Goal: Browse casually

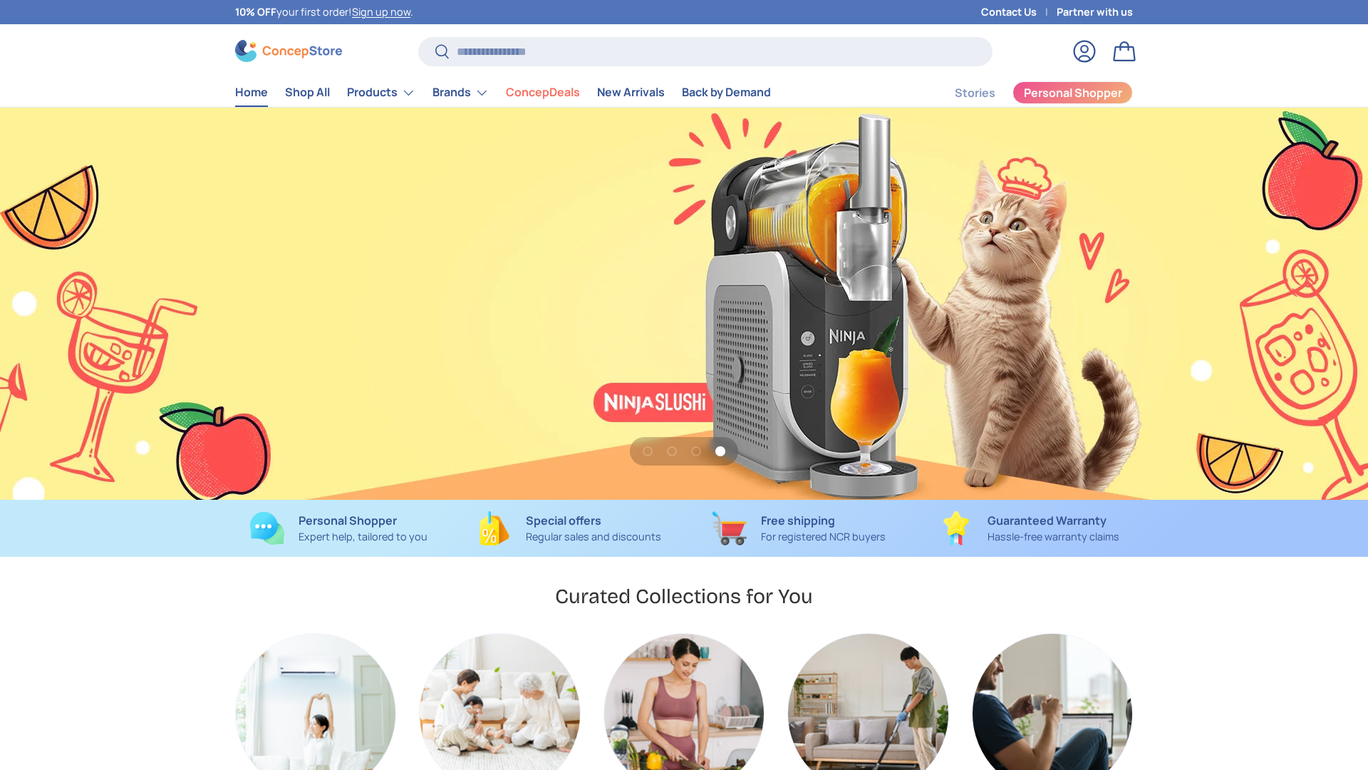
scroll to position [0, 4104]
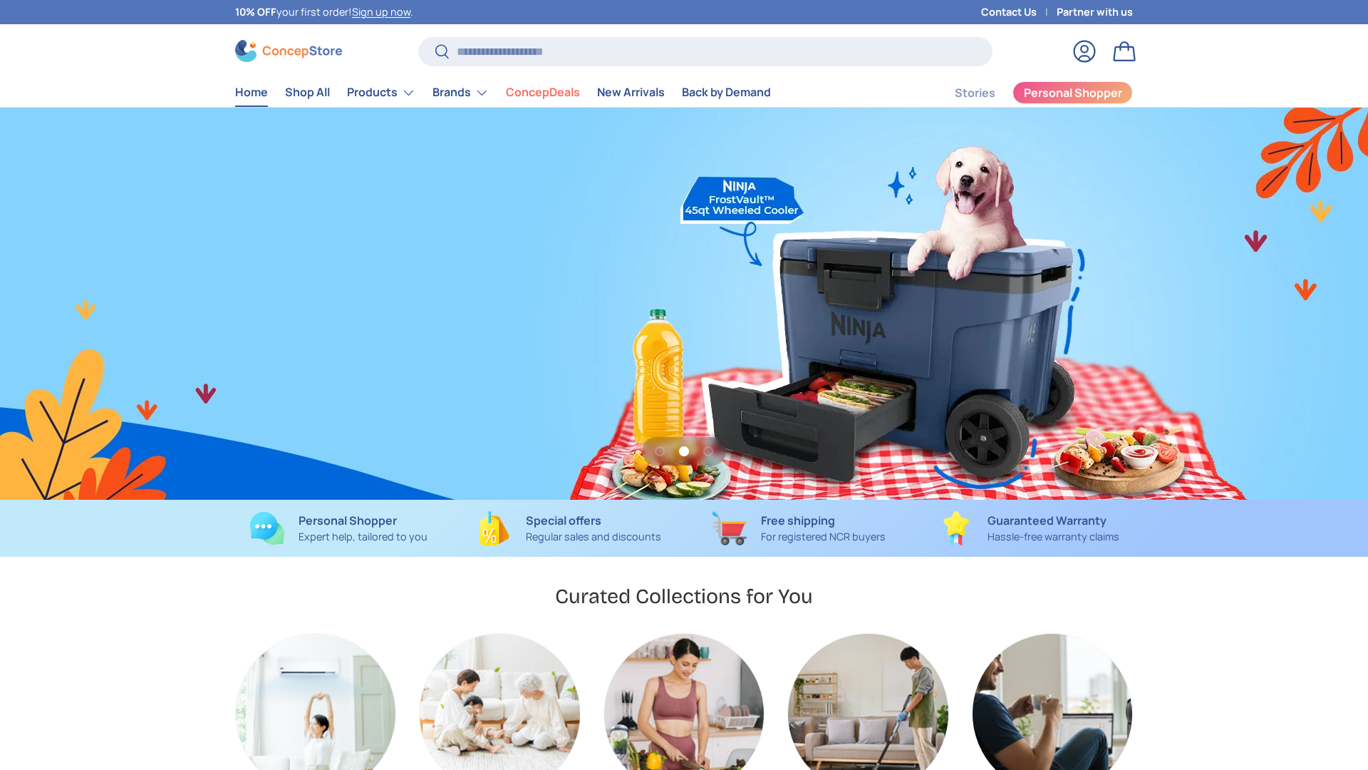
scroll to position [0, 1368]
